Goal: Find specific page/section: Find specific page/section

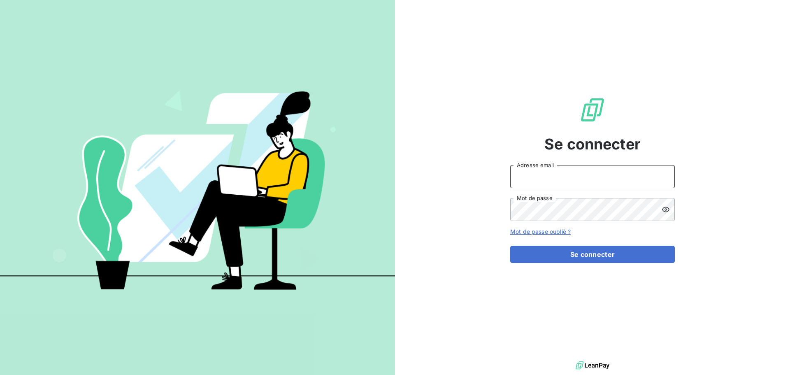
click at [531, 179] on input "Adresse email" at bounding box center [592, 176] width 165 height 23
type input "c.dumazy@safe-groupe.com"
click at [510, 246] on button "Se connecter" at bounding box center [592, 254] width 165 height 17
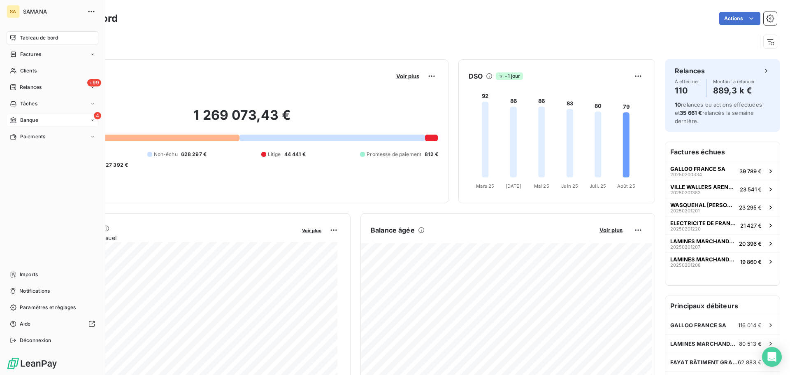
click at [30, 120] on span "Banque" at bounding box center [29, 119] width 18 height 7
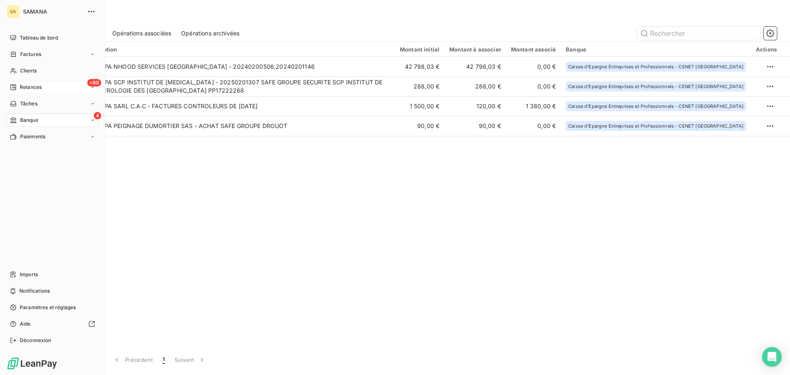
click at [26, 86] on span "Relances" at bounding box center [31, 87] width 22 height 7
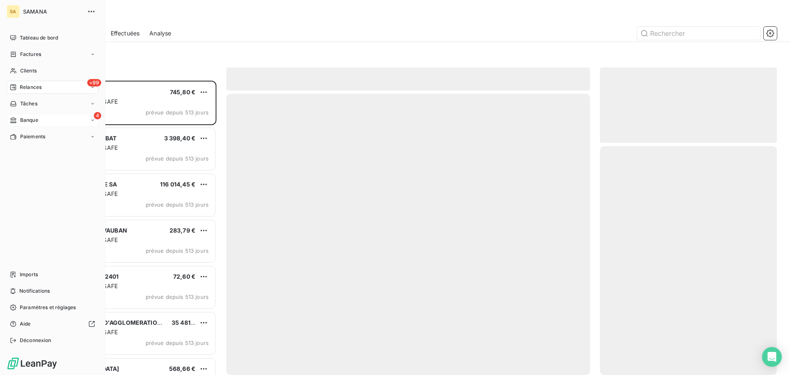
scroll to position [288, 171]
